Goal: Task Accomplishment & Management: Manage account settings

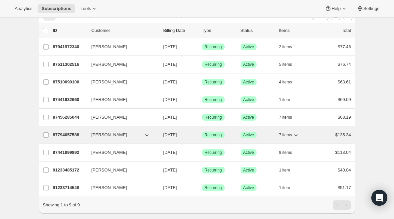
scroll to position [97, 0]
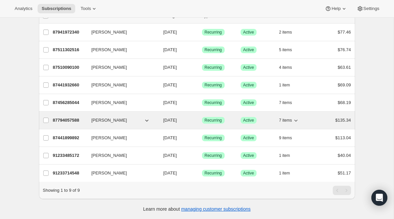
click at [75, 122] on p "87794057588" at bounding box center [69, 120] width 33 height 7
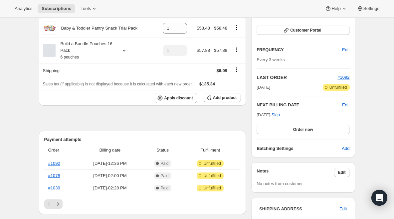
scroll to position [95, 0]
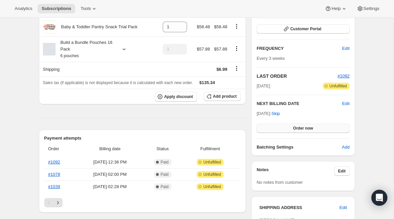
click at [307, 127] on span "Order now" at bounding box center [303, 128] width 20 height 5
click at [307, 127] on span "Click to confirm" at bounding box center [303, 128] width 30 height 5
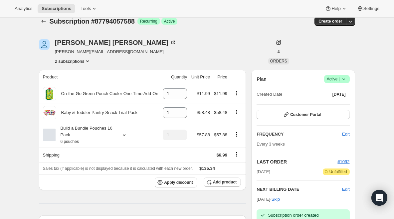
scroll to position [7, 0]
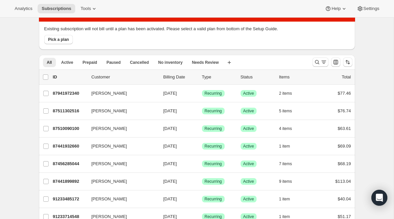
scroll to position [79, 0]
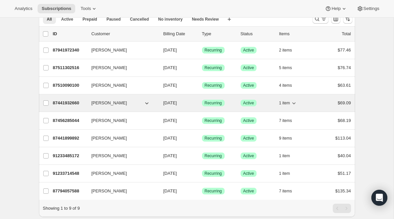
click at [61, 103] on p "87441932660" at bounding box center [69, 103] width 33 height 7
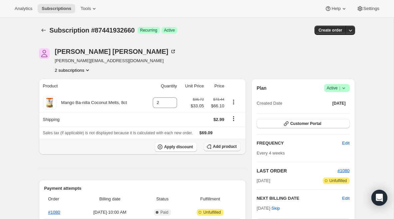
click at [216, 147] on span "Add product" at bounding box center [225, 146] width 24 height 5
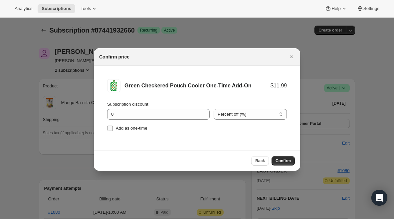
drag, startPoint x: 132, startPoint y: 131, endPoint x: 144, endPoint y: 132, distance: 12.0
click at [132, 131] on span "Add as one-time" at bounding box center [132, 128] width 32 height 7
click at [113, 131] on input "Add as one-time" at bounding box center [109, 128] width 5 height 5
checkbox input "true"
click at [280, 163] on span "Confirm" at bounding box center [282, 160] width 15 height 5
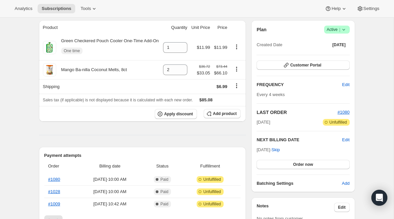
scroll to position [61, 0]
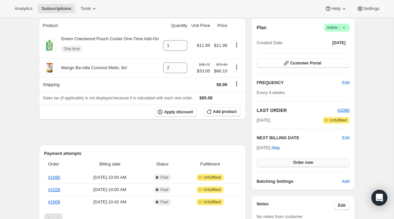
click at [300, 161] on span "Order now" at bounding box center [303, 162] width 20 height 5
click at [300, 161] on span "Click to confirm" at bounding box center [303, 162] width 30 height 5
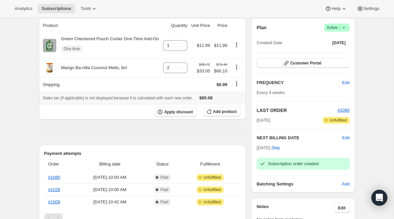
scroll to position [0, 0]
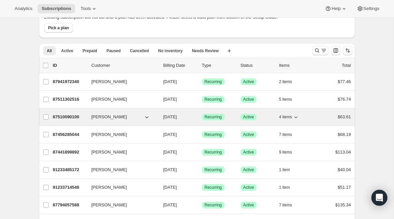
scroll to position [97, 0]
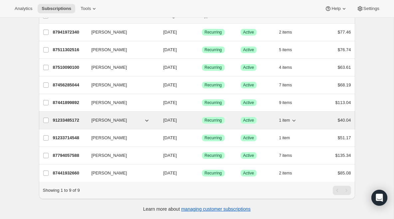
click at [64, 116] on div "91233485172 [PERSON_NAME] [DATE] Success Recurring Success Active 1 item $40.04" at bounding box center [202, 120] width 298 height 9
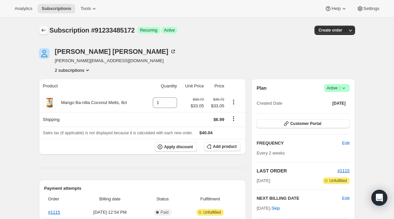
click at [44, 31] on icon "Subscriptions" at bounding box center [43, 30] width 7 height 7
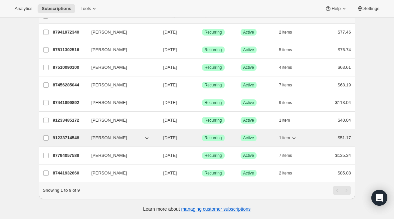
scroll to position [97, 0]
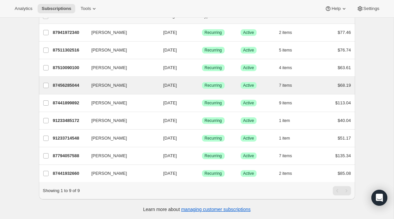
click at [73, 77] on div "[PERSON_NAME] 87456285044 [PERSON_NAME] [DATE] Success Recurring Success Active…" at bounding box center [197, 85] width 316 height 17
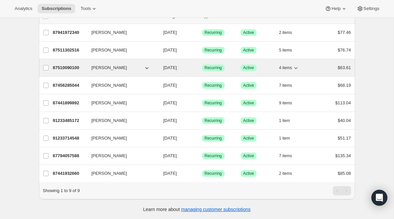
click at [75, 67] on p "87510090100" at bounding box center [69, 68] width 33 height 7
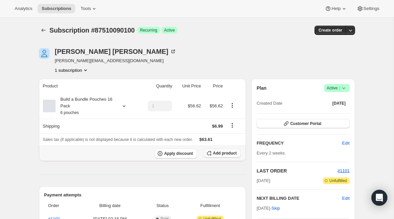
click at [212, 156] on button "Add product" at bounding box center [221, 153] width 37 height 9
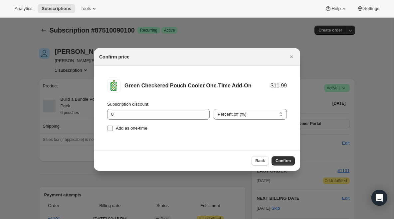
click at [138, 128] on span "Add as one-time" at bounding box center [132, 128] width 32 height 5
click at [113, 128] on input "Add as one-time" at bounding box center [109, 128] width 5 height 5
checkbox input "true"
click at [285, 161] on span "Confirm" at bounding box center [282, 160] width 15 height 5
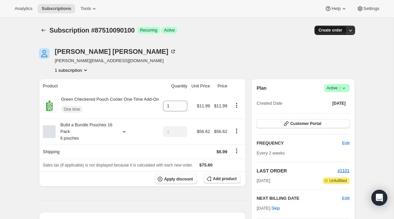
click at [318, 30] on span "Create order" at bounding box center [330, 30] width 24 height 5
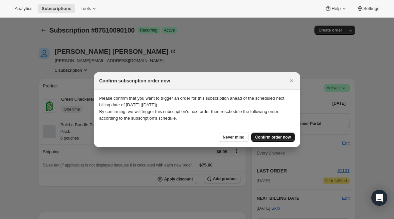
click at [270, 138] on span "Confirm order now" at bounding box center [273, 137] width 36 height 5
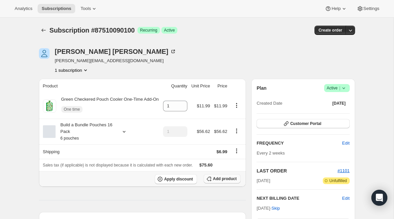
click at [217, 184] on button "Add product" at bounding box center [221, 178] width 37 height 9
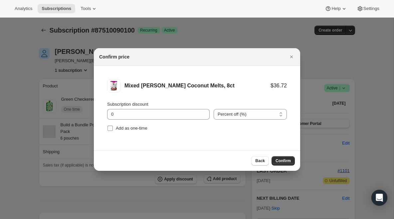
drag, startPoint x: 132, startPoint y: 130, endPoint x: 168, endPoint y: 139, distance: 36.2
click at [132, 130] on span "Add as one-time" at bounding box center [132, 128] width 32 height 5
click at [113, 130] on input "Add as one-time" at bounding box center [109, 128] width 5 height 5
checkbox input "true"
click at [274, 162] on button "Confirm" at bounding box center [282, 160] width 23 height 9
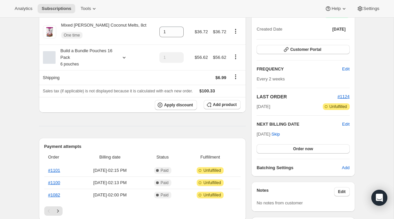
scroll to position [103, 0]
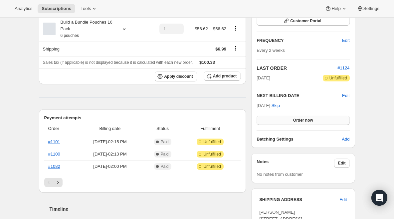
click at [293, 119] on span "Order now" at bounding box center [303, 120] width 20 height 5
click at [293, 119] on span "Click to confirm" at bounding box center [303, 120] width 30 height 5
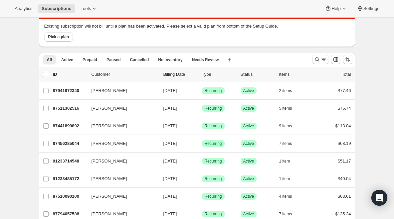
scroll to position [97, 0]
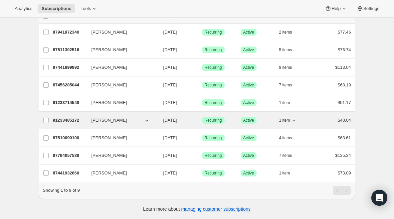
click at [70, 118] on p "91233485172" at bounding box center [69, 120] width 33 height 7
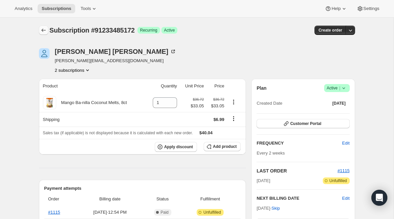
click at [43, 29] on icon "Subscriptions" at bounding box center [43, 30] width 7 height 7
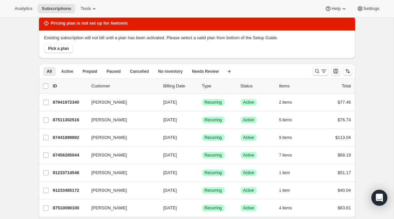
scroll to position [97, 0]
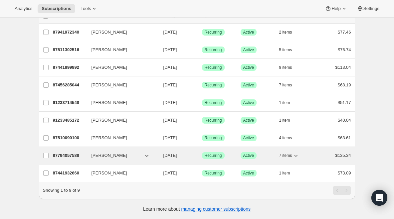
click at [71, 155] on p "87794057588" at bounding box center [69, 155] width 33 height 7
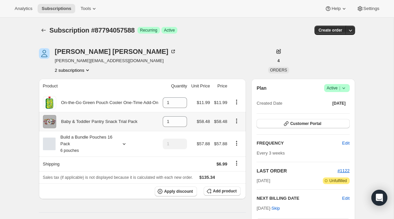
click at [236, 122] on icon "Product actions" at bounding box center [236, 121] width 7 height 7
click at [230, 136] on span "Remove" at bounding box center [231, 133] width 16 height 5
type input "0"
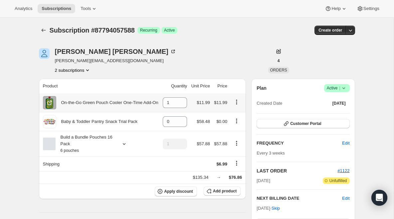
click at [236, 100] on icon "Product actions" at bounding box center [236, 102] width 7 height 7
click at [232, 114] on span "Remove" at bounding box center [231, 114] width 16 height 5
type input "0"
click at [219, 193] on span "Add product" at bounding box center [225, 191] width 24 height 5
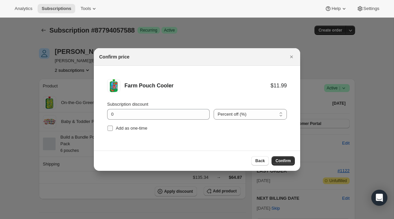
click at [144, 132] on label "Add as one-time" at bounding box center [127, 128] width 40 height 9
click at [113, 131] on input "Add as one-time" at bounding box center [109, 128] width 5 height 5
checkbox input "true"
click at [274, 157] on button "Confirm" at bounding box center [282, 160] width 23 height 9
type input "1"
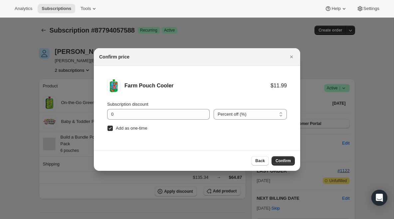
type input "1"
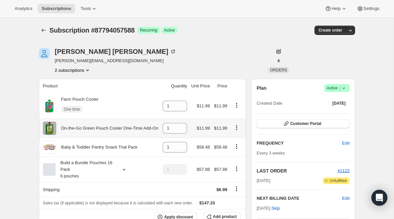
click at [237, 129] on icon "Product actions" at bounding box center [236, 127] width 7 height 7
click at [235, 139] on span "Remove" at bounding box center [231, 140] width 16 height 5
type input "0"
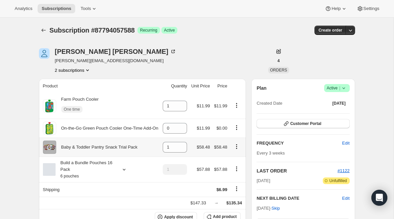
click at [236, 148] on icon "Product actions" at bounding box center [236, 146] width 7 height 7
click at [235, 159] on span "Remove" at bounding box center [231, 159] width 16 height 5
type input "0"
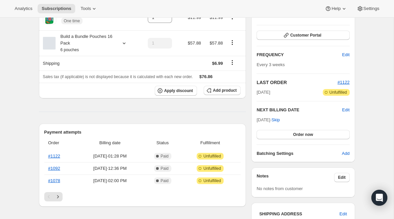
scroll to position [110, 0]
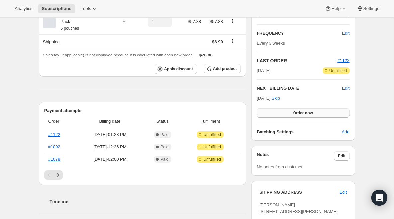
click at [301, 115] on span "Order now" at bounding box center [303, 112] width 20 height 5
click at [301, 115] on span "Click to confirm" at bounding box center [303, 112] width 30 height 5
